Goal: Information Seeking & Learning: Learn about a topic

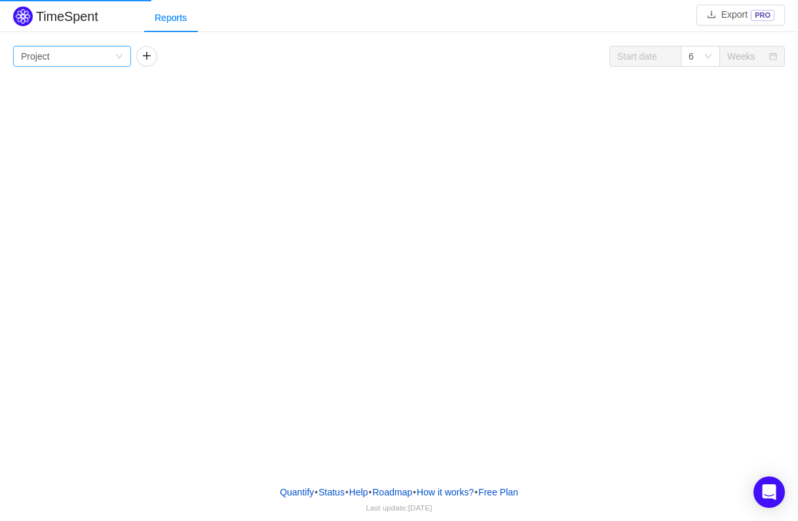
click at [115, 47] on div "Group by Project" at bounding box center [72, 56] width 118 height 21
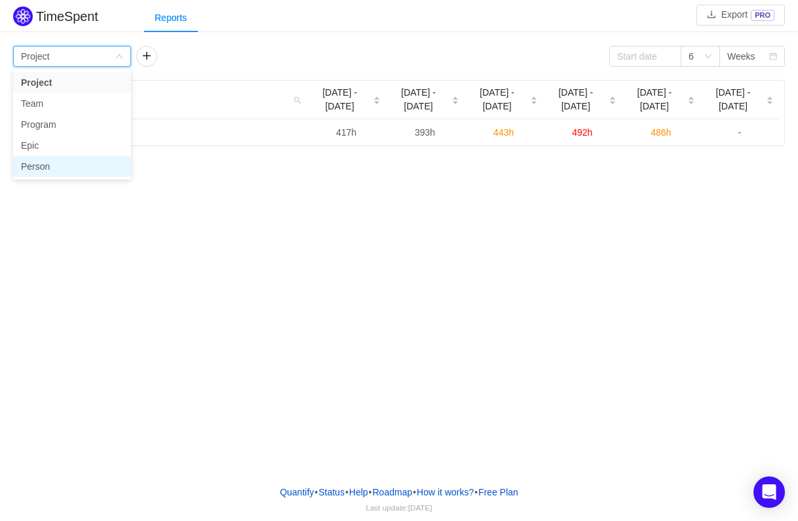
click at [55, 161] on li "Person" at bounding box center [72, 166] width 118 height 21
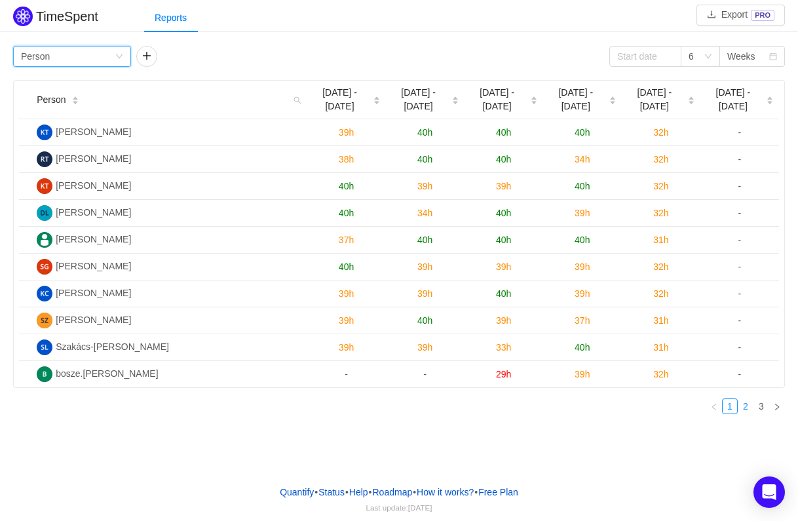
click at [747, 405] on link "2" at bounding box center [746, 406] width 14 height 14
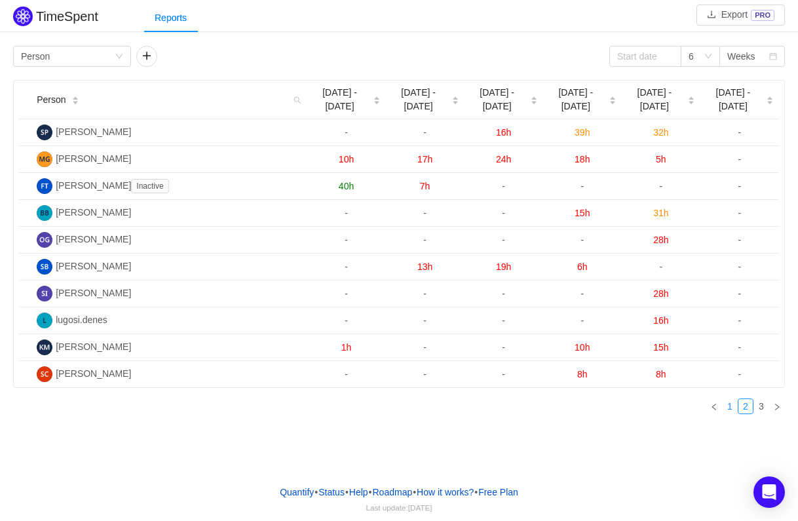
click at [726, 411] on link "1" at bounding box center [730, 406] width 14 height 14
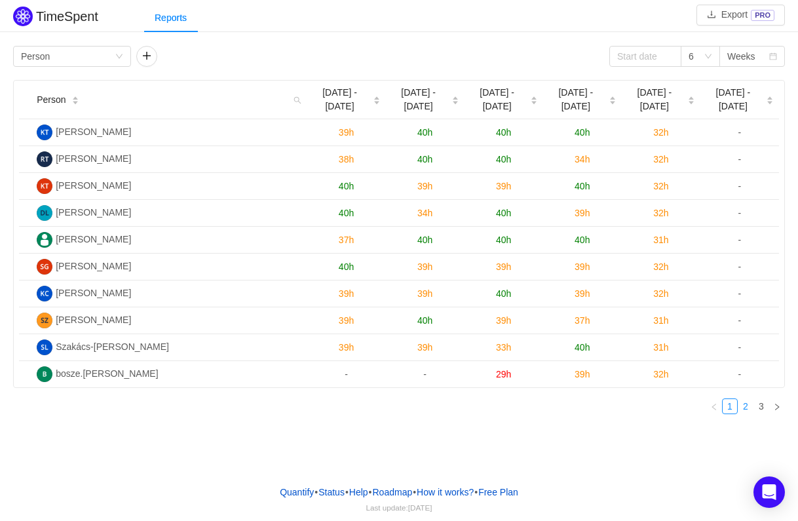
click at [747, 411] on link "2" at bounding box center [746, 406] width 14 height 14
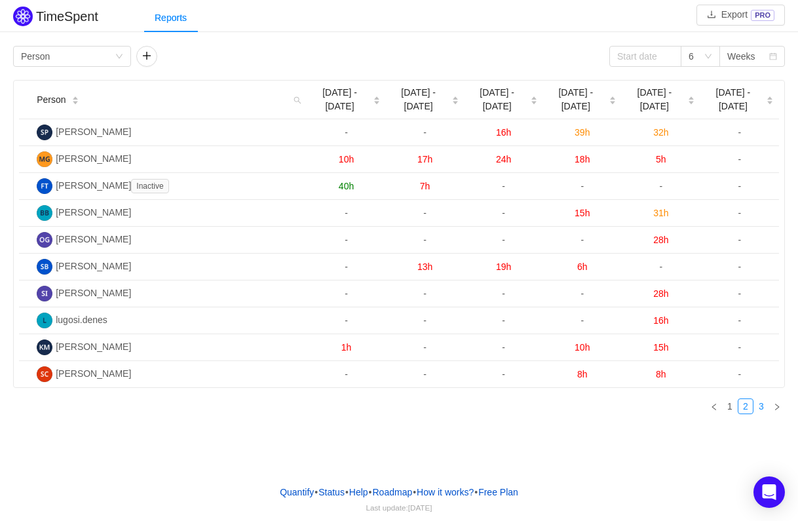
click at [760, 408] on link "3" at bounding box center [761, 406] width 14 height 14
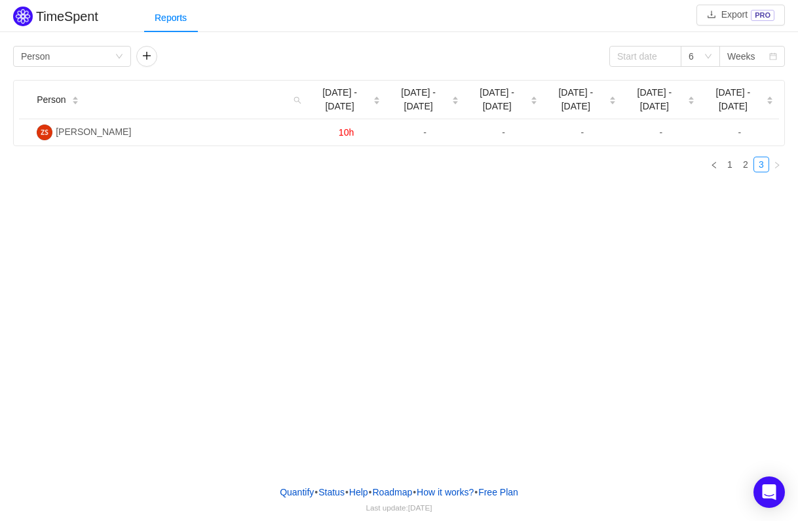
click at [754, 408] on div "TimeSpent Export PRO Reports Group by Person 6 Weeks Person Sep [DATE] - [DATE]…" at bounding box center [399, 237] width 798 height 475
click at [743, 166] on link "2" at bounding box center [746, 164] width 14 height 14
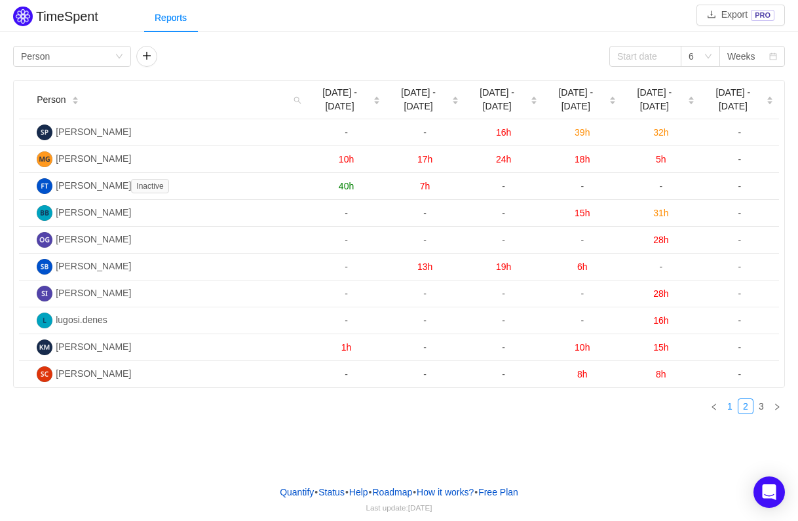
click at [735, 412] on link "1" at bounding box center [730, 406] width 14 height 14
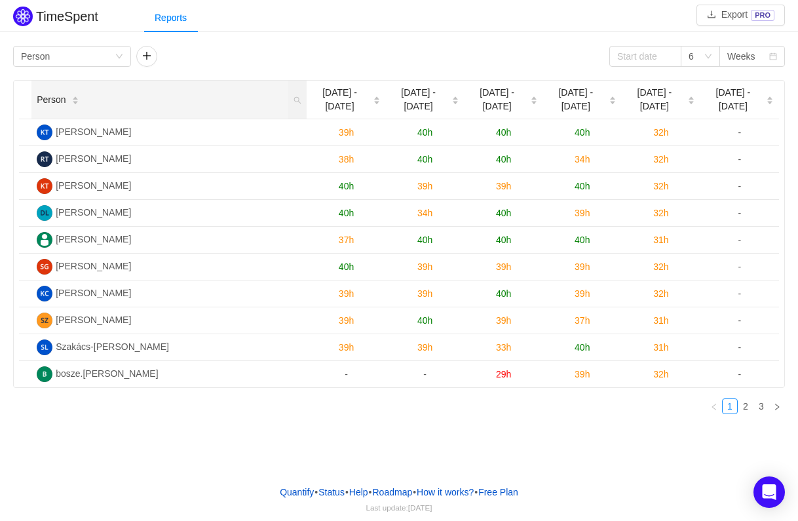
click at [77, 100] on icon "icon: caret-down" at bounding box center [74, 103] width 7 height 7
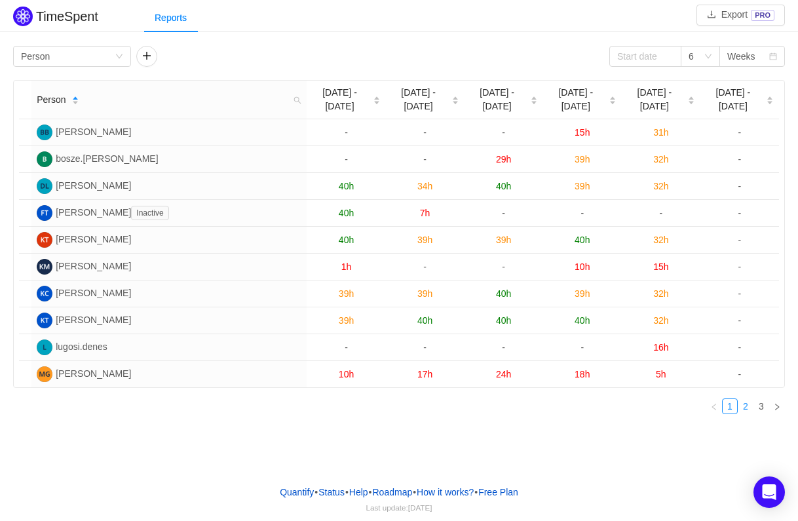
click at [749, 408] on link "2" at bounding box center [746, 406] width 14 height 14
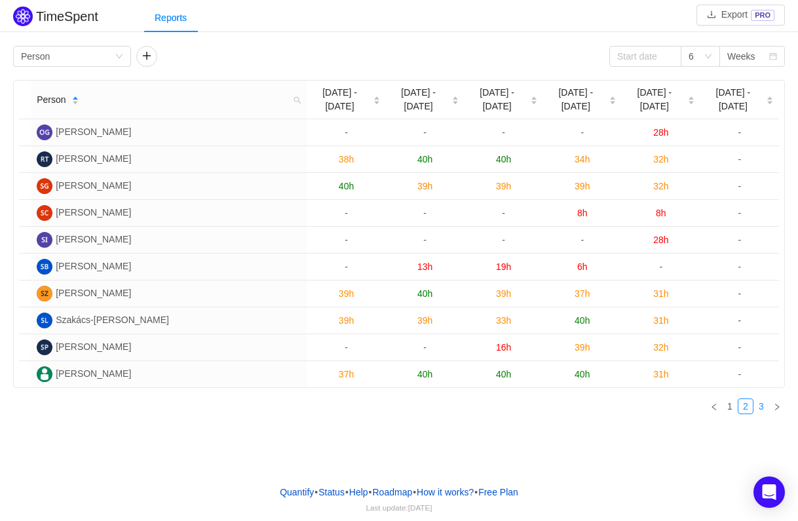
click at [766, 414] on link "3" at bounding box center [761, 406] width 14 height 14
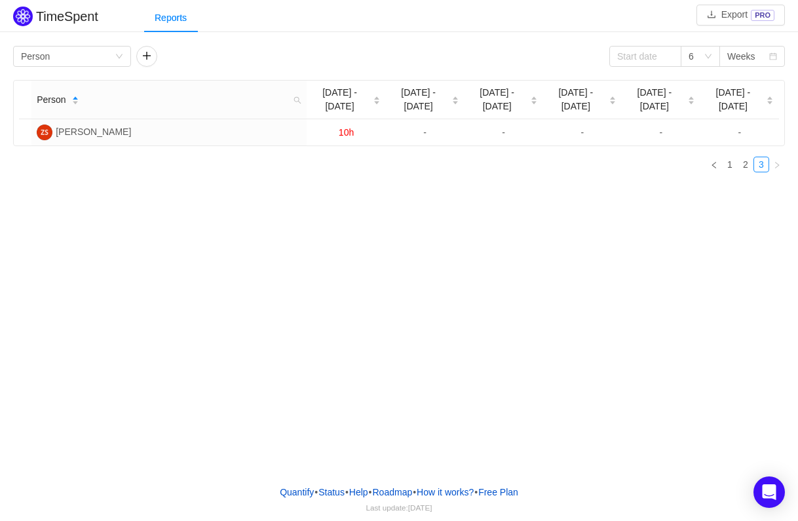
click at [757, 411] on div "TimeSpent Export PRO Reports Group by Person 6 Weeks Person Sep [DATE] - [DATE]…" at bounding box center [399, 237] width 798 height 475
click at [749, 161] on link "2" at bounding box center [746, 164] width 14 height 14
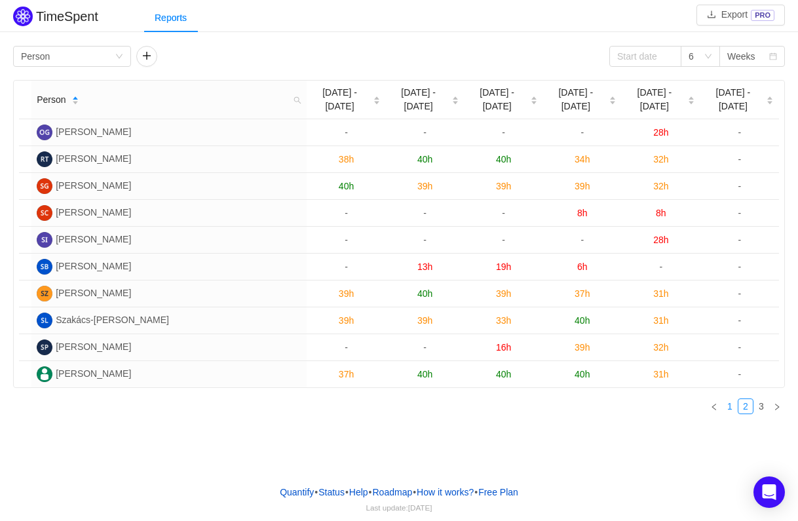
click at [733, 410] on link "1" at bounding box center [730, 406] width 14 height 14
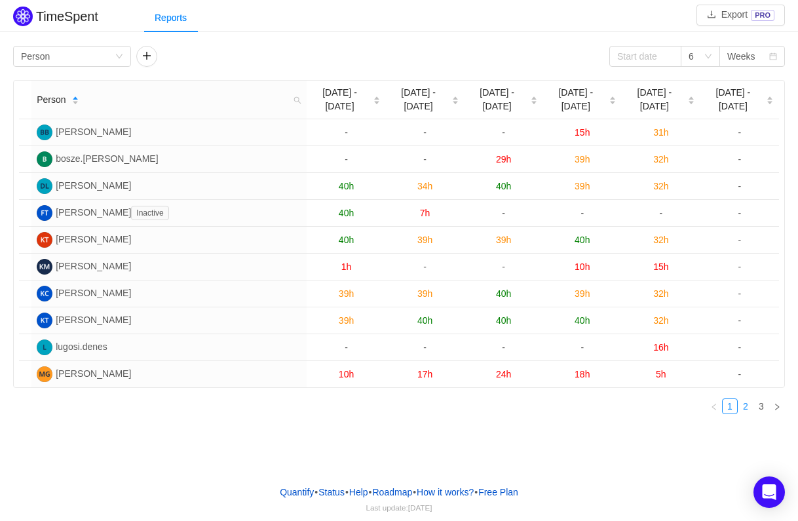
click at [739, 408] on link "2" at bounding box center [746, 406] width 14 height 14
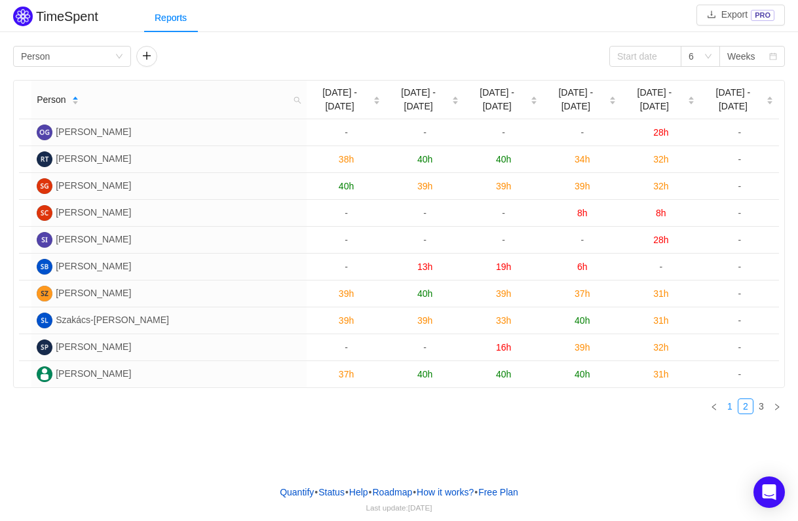
click at [735, 410] on link "1" at bounding box center [730, 406] width 14 height 14
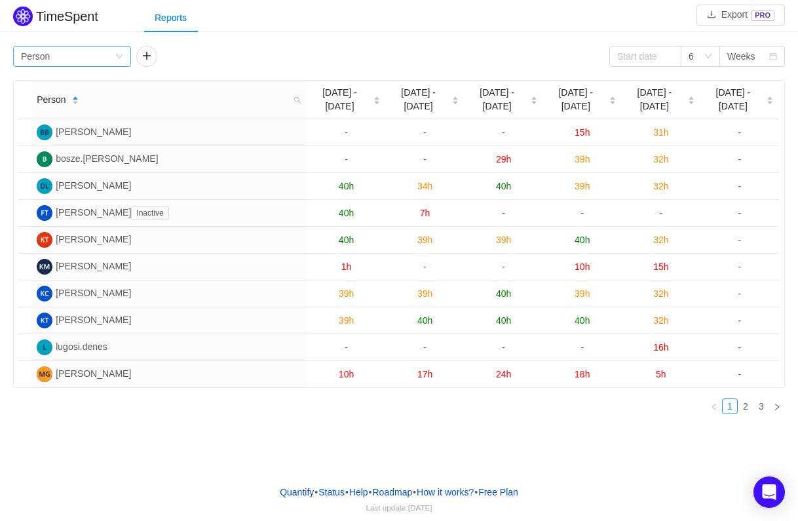
click at [98, 64] on div "Group by Person" at bounding box center [68, 57] width 94 height 20
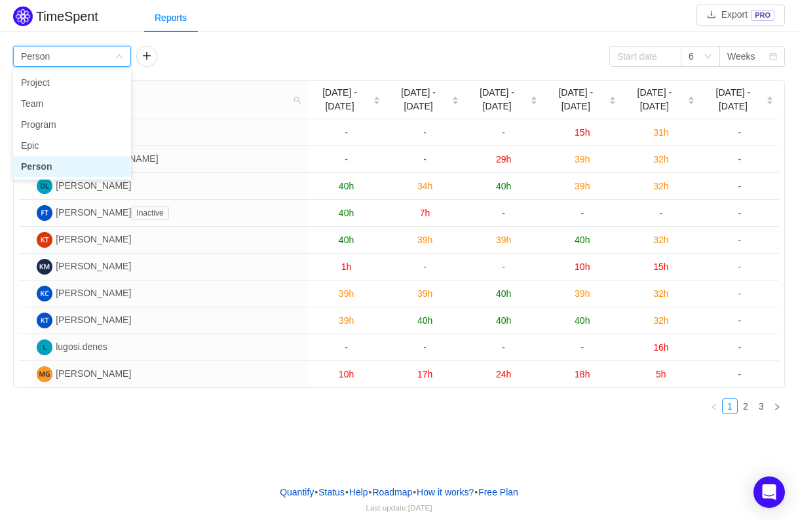
click at [98, 64] on div "Group by Person" at bounding box center [68, 57] width 94 height 20
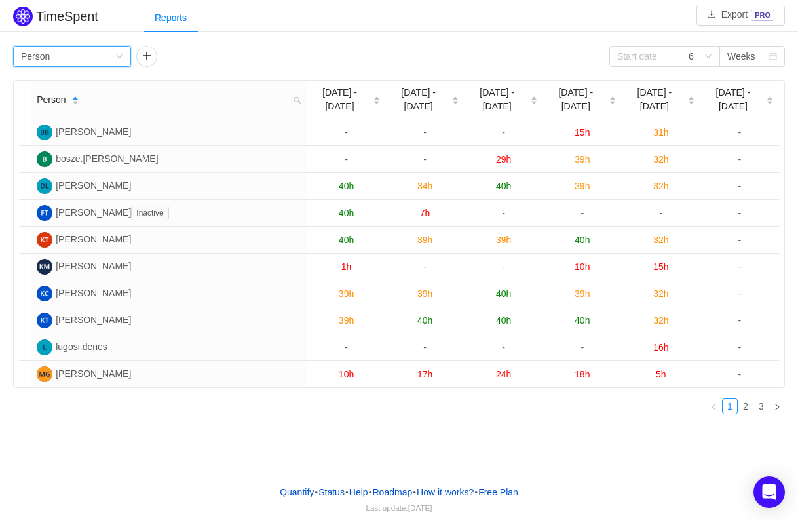
click at [87, 49] on div "Group by Person" at bounding box center [68, 57] width 94 height 20
click at [265, 64] on div "Group by Person 6 Weeks" at bounding box center [399, 56] width 772 height 21
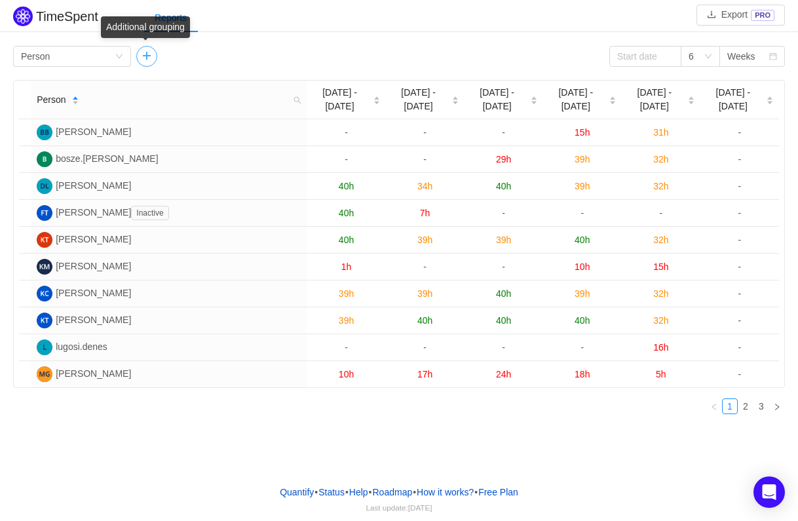
click at [148, 52] on button "button" at bounding box center [146, 56] width 21 height 21
click at [242, 53] on icon "icon: down" at bounding box center [243, 56] width 8 height 8
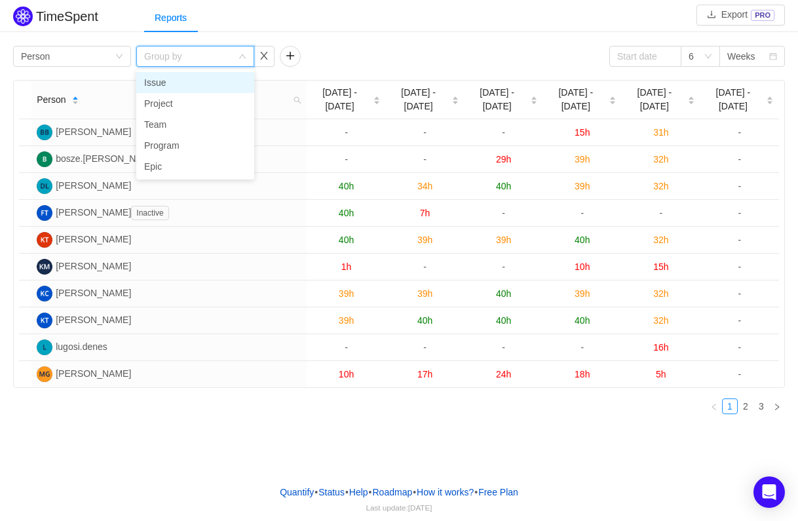
click at [192, 81] on li "Issue" at bounding box center [195, 82] width 118 height 21
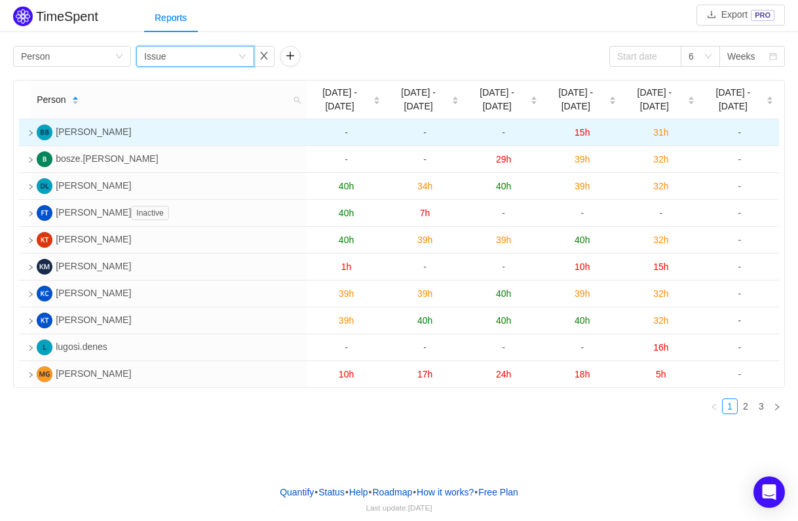
click at [29, 130] on icon "icon: right" at bounding box center [31, 133] width 7 height 7
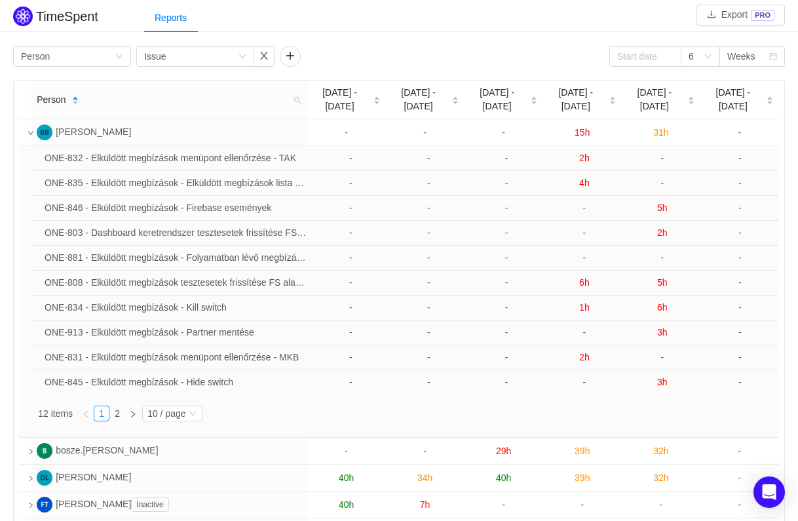
click at [30, 132] on icon "icon: down" at bounding box center [31, 133] width 7 height 7
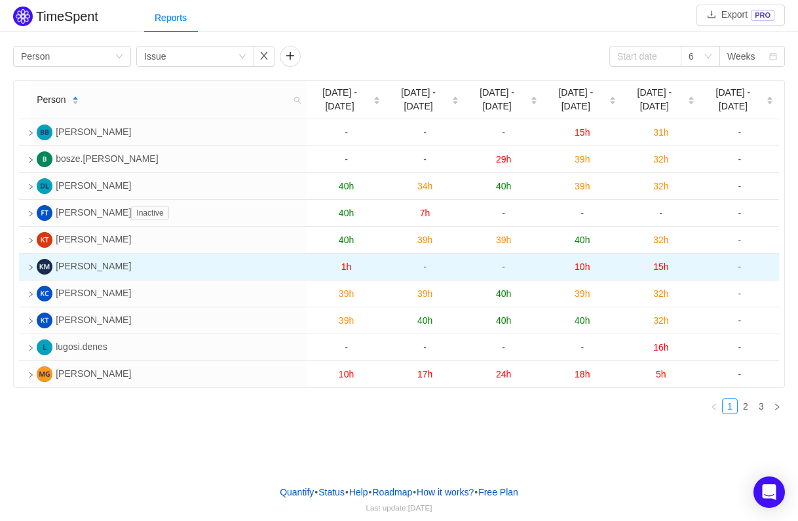
click at [33, 268] on icon "icon: right" at bounding box center [31, 267] width 7 height 7
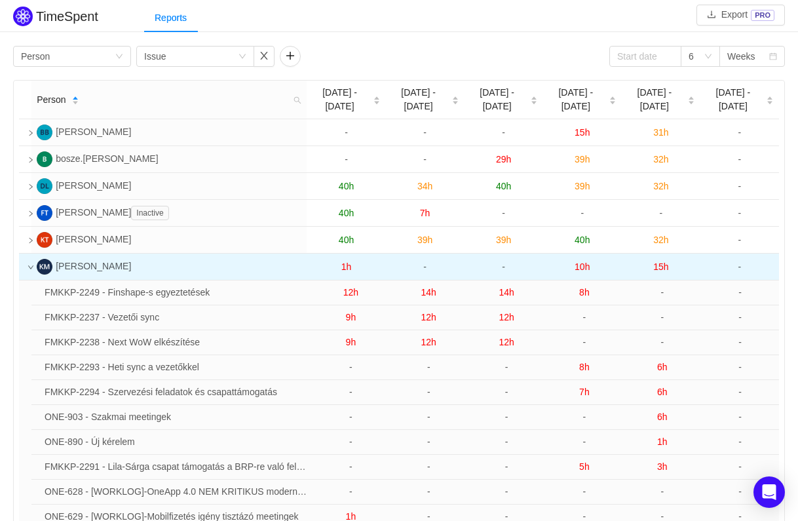
click at [33, 268] on icon "icon: down" at bounding box center [30, 267] width 5 height 4
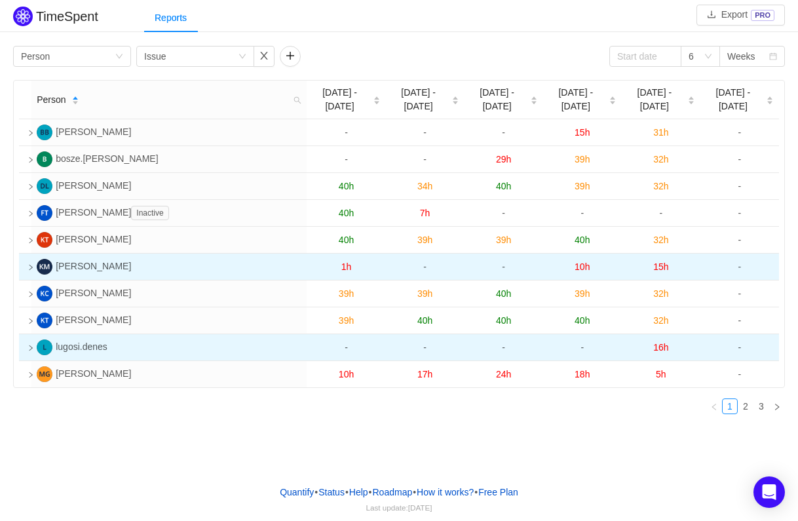
click at [30, 348] on icon "icon: right" at bounding box center [31, 348] width 7 height 7
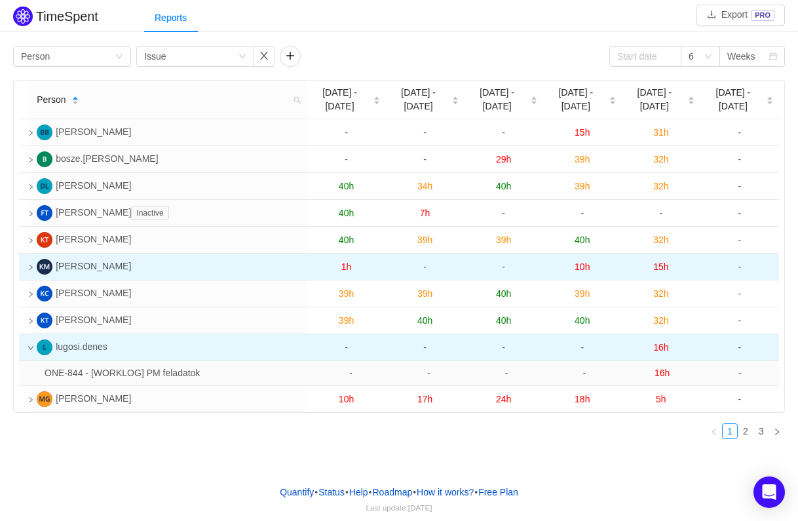
click at [31, 349] on icon "icon: down" at bounding box center [31, 348] width 7 height 7
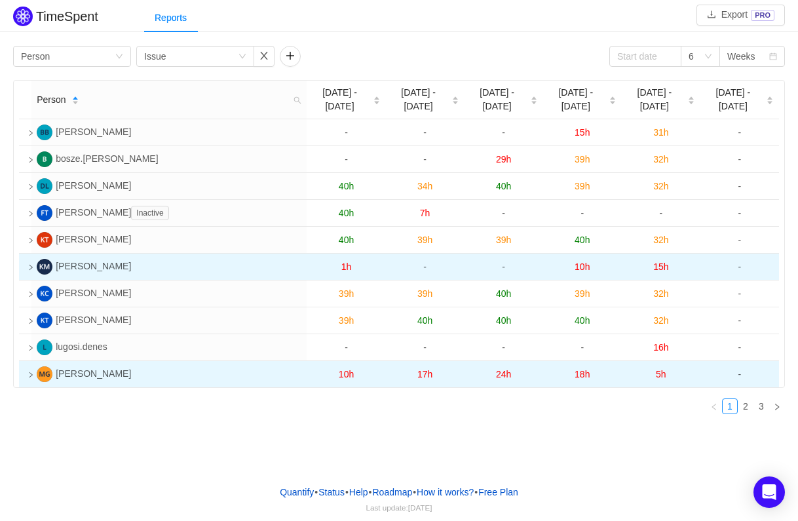
click at [33, 376] on icon "icon: right" at bounding box center [31, 375] width 7 height 7
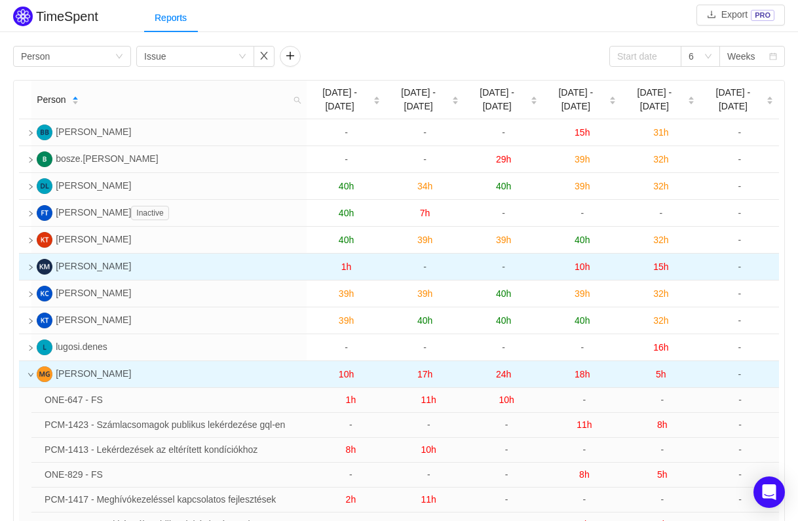
click at [33, 376] on icon "icon: down" at bounding box center [30, 375] width 5 height 4
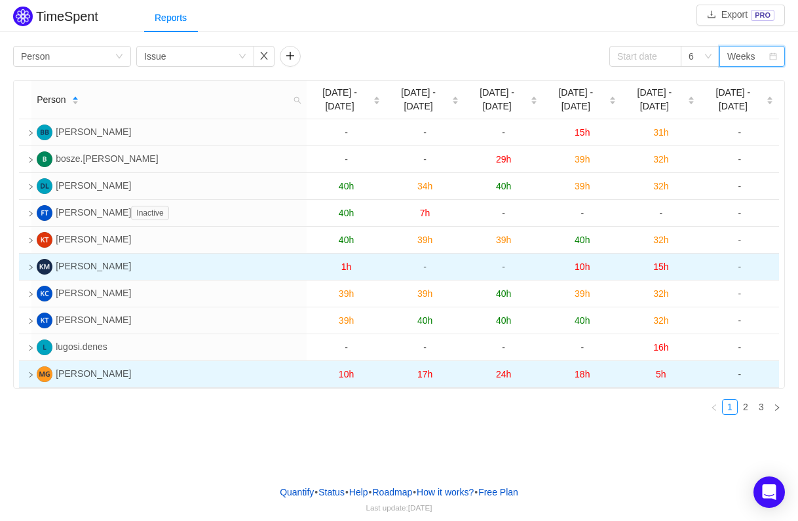
click at [739, 54] on div "Weeks" at bounding box center [742, 57] width 28 height 20
click at [708, 56] on icon "icon: down" at bounding box center [709, 56] width 8 height 8
click at [699, 106] on li "3" at bounding box center [700, 103] width 39 height 21
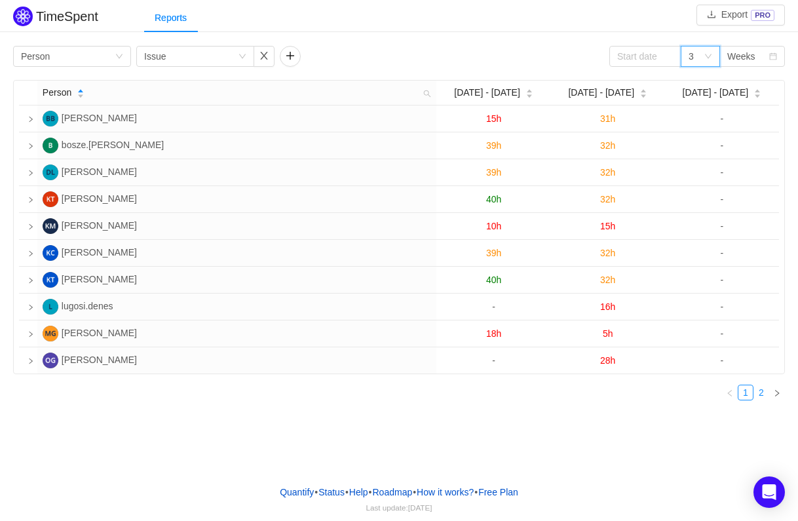
click at [762, 394] on link "2" at bounding box center [761, 392] width 14 height 14
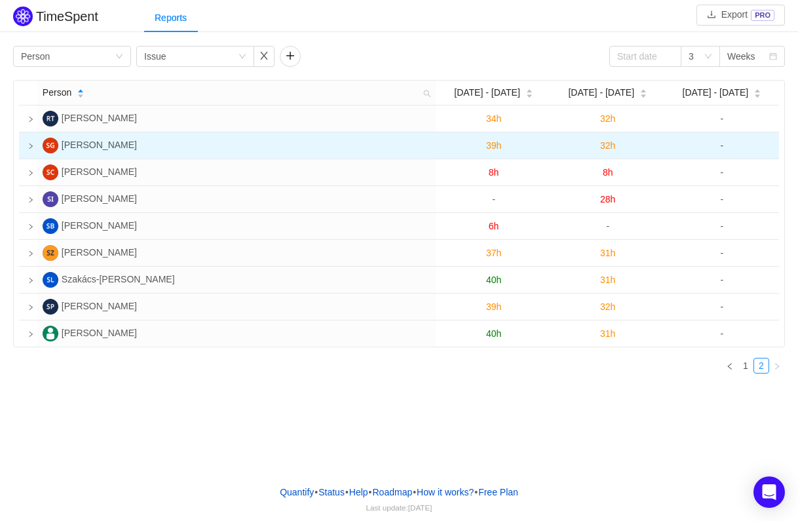
click at [33, 143] on td at bounding box center [28, 145] width 18 height 27
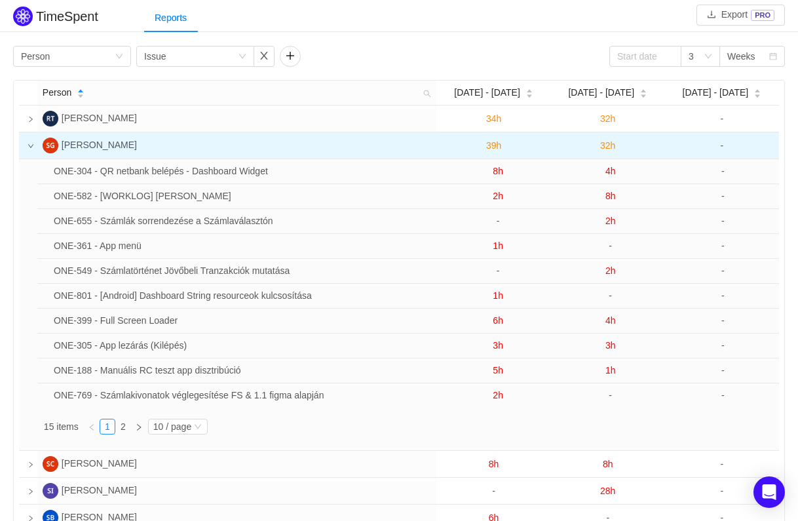
click at [33, 143] on td at bounding box center [28, 145] width 18 height 27
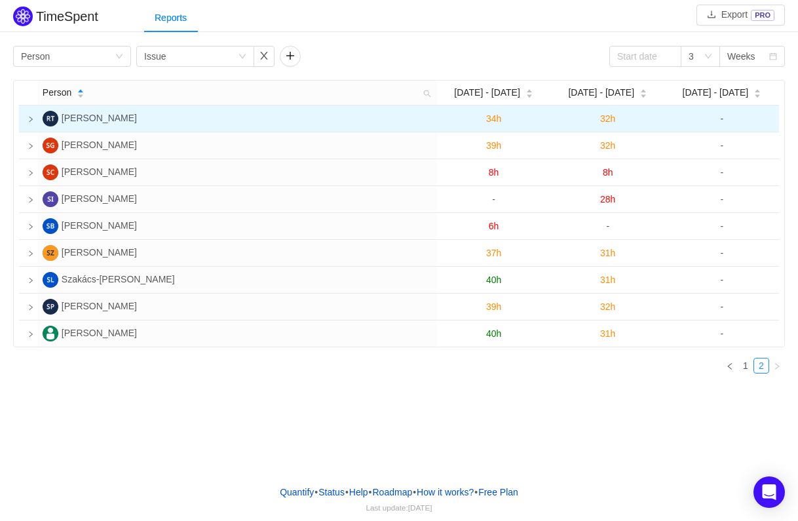
click at [33, 115] on td at bounding box center [28, 119] width 18 height 27
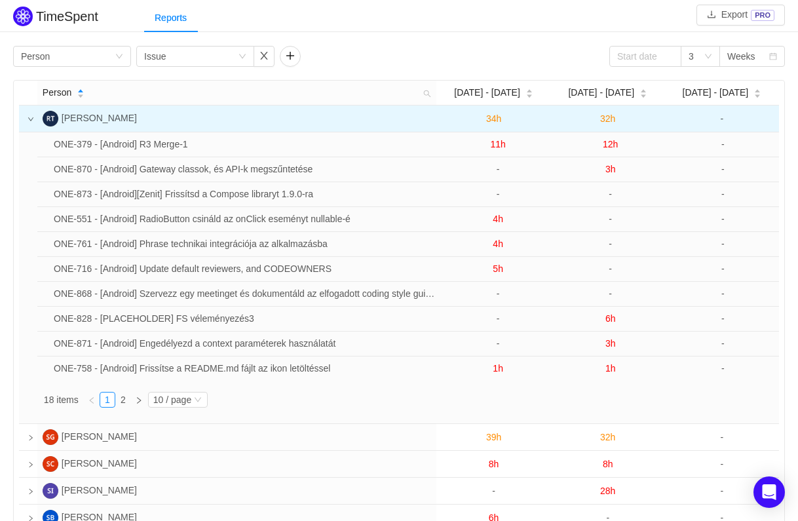
click at [32, 119] on icon "icon: down" at bounding box center [30, 119] width 5 height 4
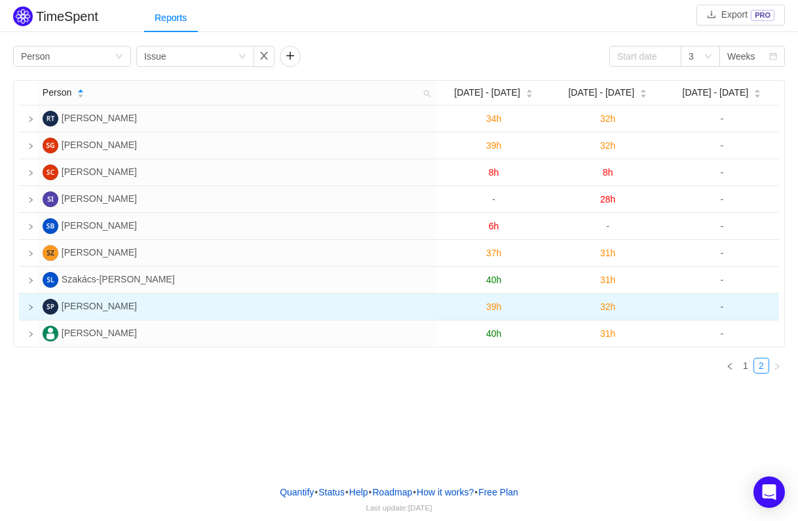
click at [36, 303] on td at bounding box center [28, 307] width 18 height 27
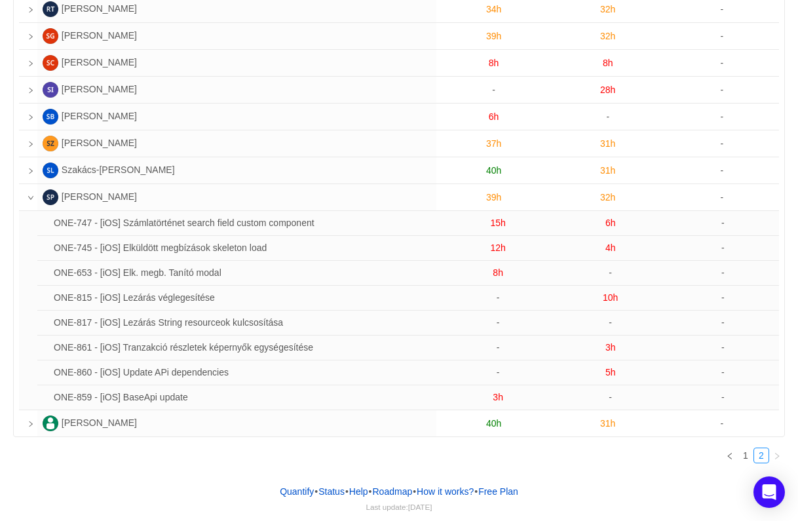
scroll to position [111, 0]
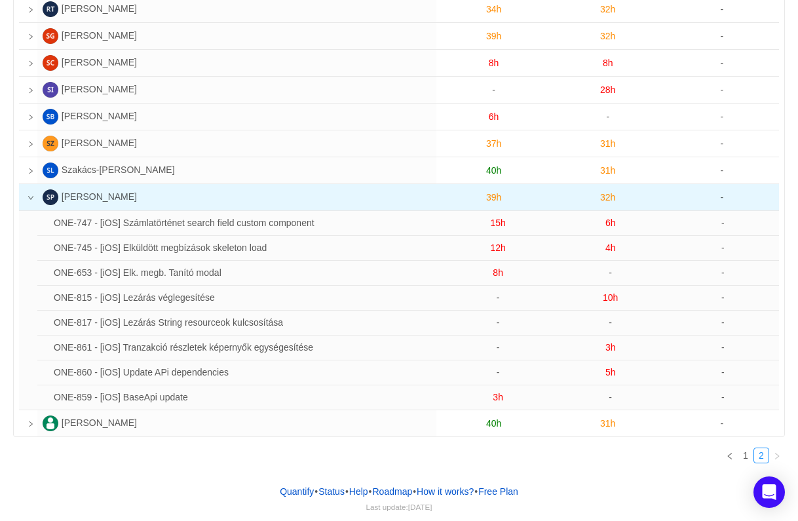
click at [31, 200] on icon "icon: down" at bounding box center [31, 198] width 7 height 7
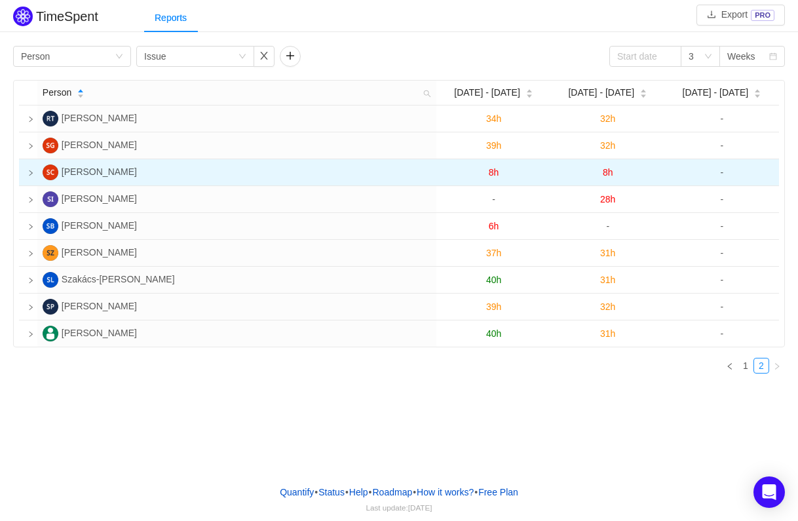
click at [34, 170] on td at bounding box center [28, 172] width 18 height 27
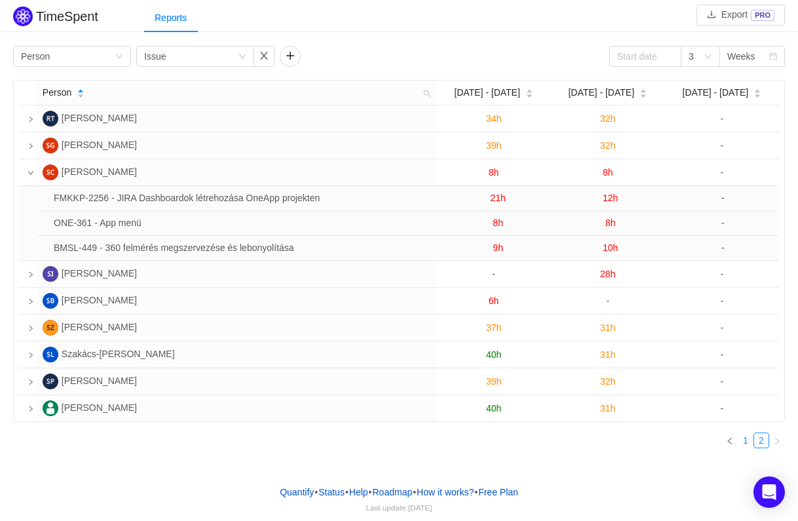
click at [750, 439] on link "1" at bounding box center [746, 440] width 14 height 14
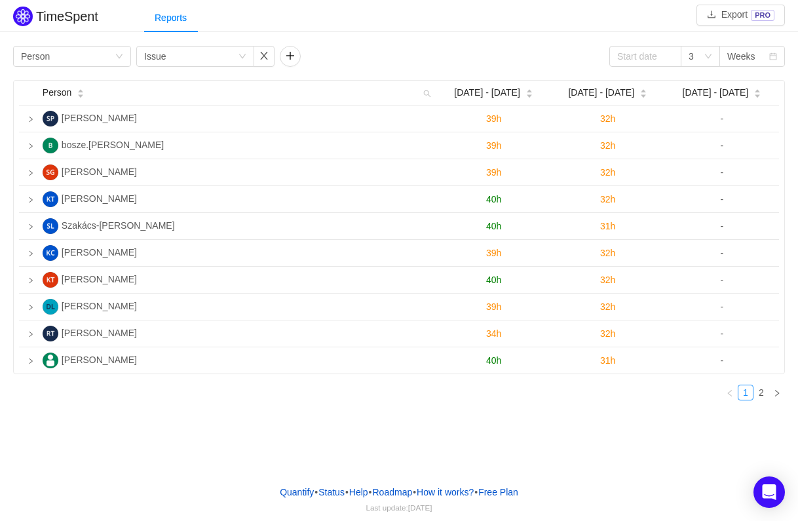
click at [372, 43] on div "Group by Person Group by Issue 3 Weeks Person [DATE] - [DATE] Oct [DATE] - [DAT…" at bounding box center [399, 227] width 798 height 368
